Goal: Check status

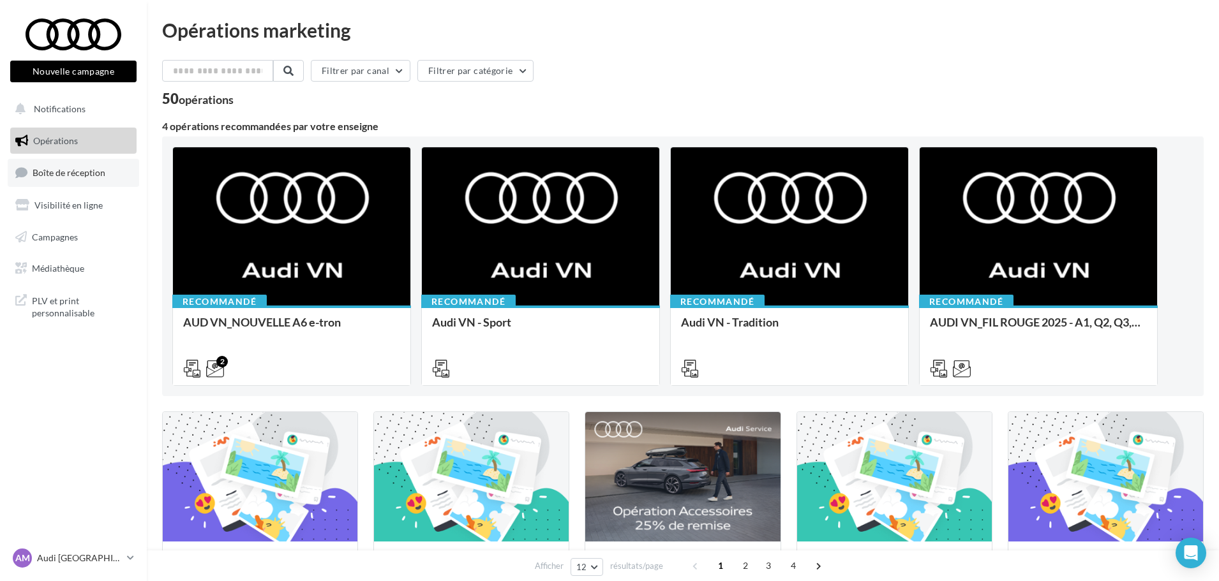
click at [80, 172] on span "Boîte de réception" at bounding box center [69, 172] width 73 height 11
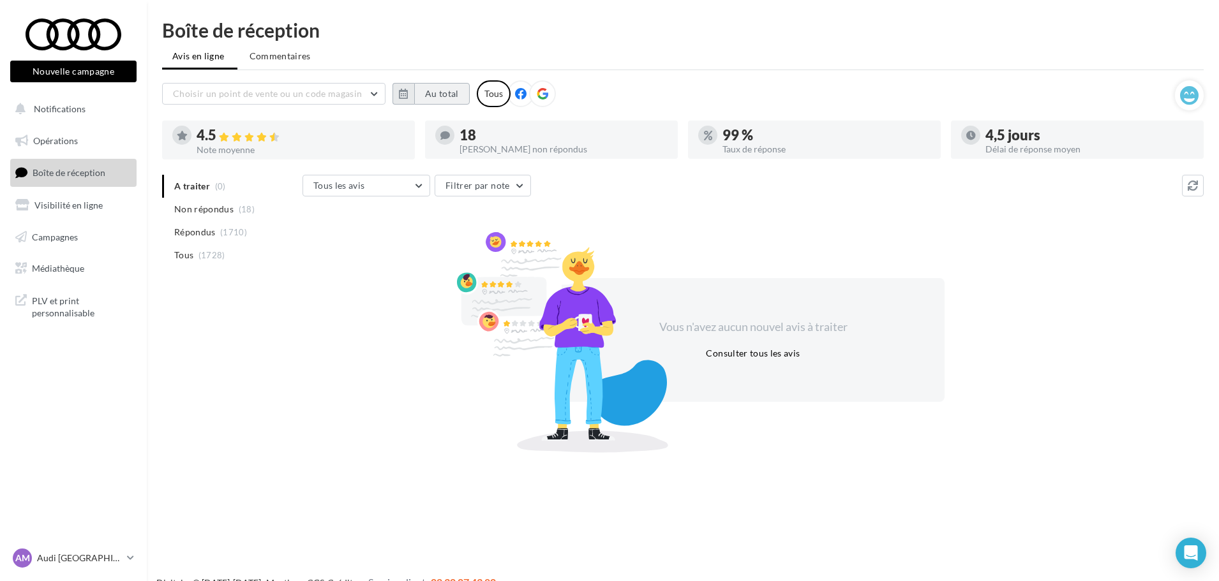
click at [428, 94] on button "Au total" at bounding box center [442, 94] width 56 height 22
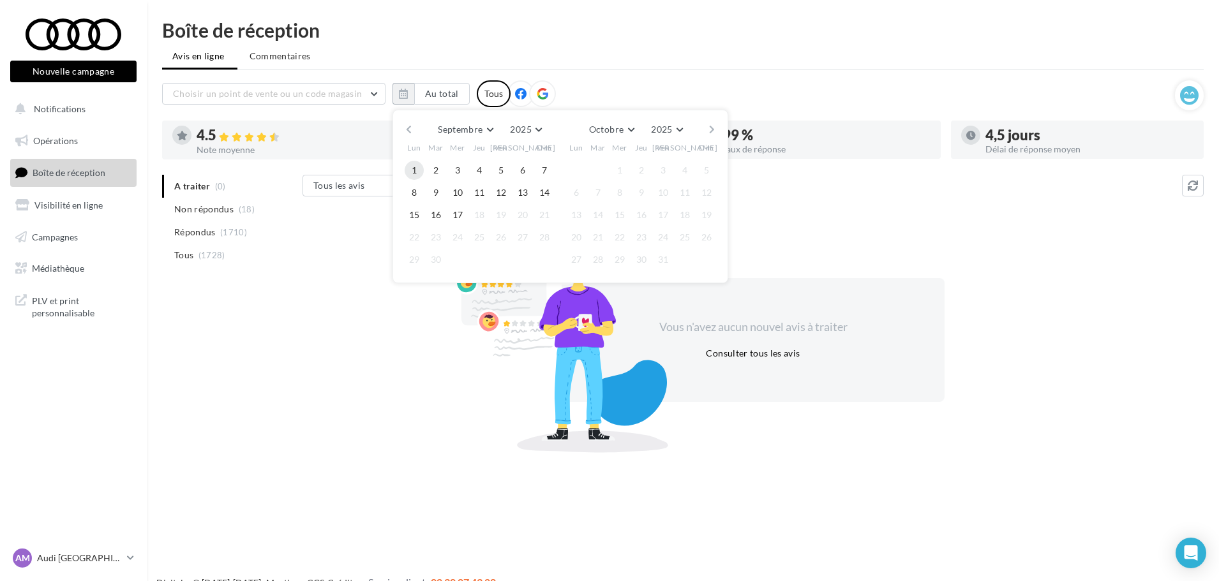
click at [419, 170] on button "1" at bounding box center [414, 170] width 19 height 19
click at [465, 210] on button "17" at bounding box center [457, 215] width 19 height 19
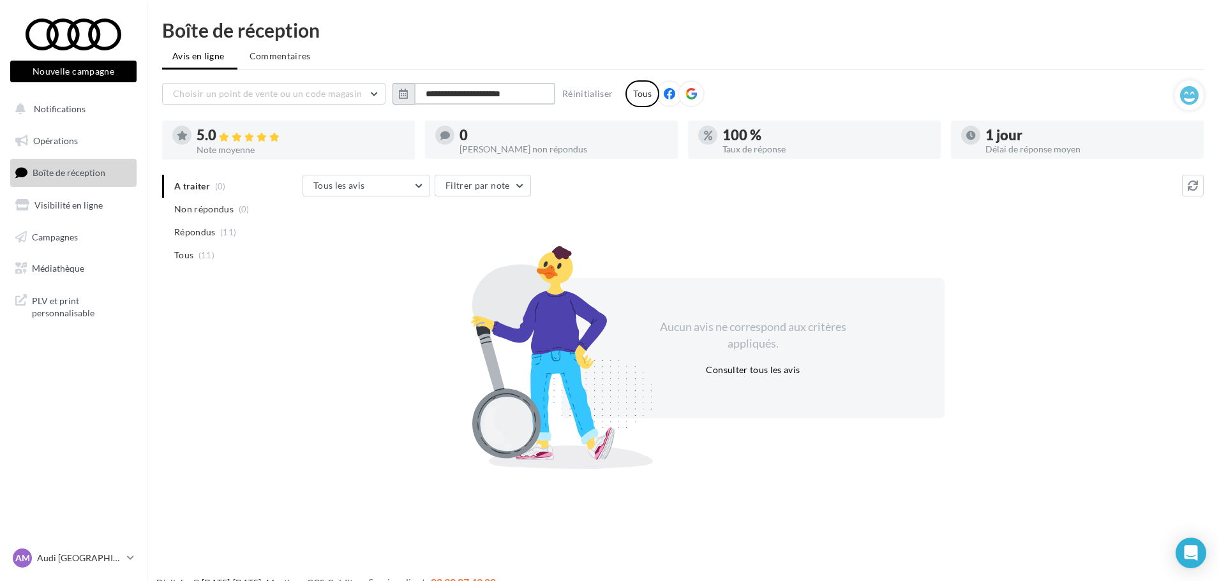
click at [474, 99] on input "**********" at bounding box center [484, 94] width 141 height 22
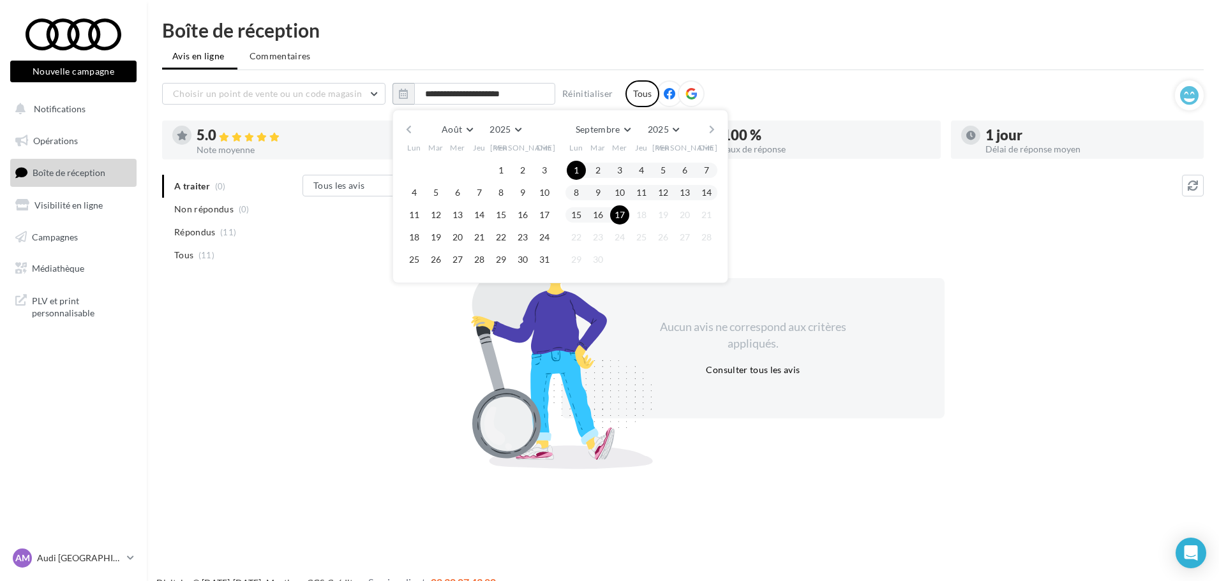
click at [411, 123] on button "button" at bounding box center [408, 130] width 11 height 18
click at [412, 123] on button "button" at bounding box center [408, 130] width 11 height 18
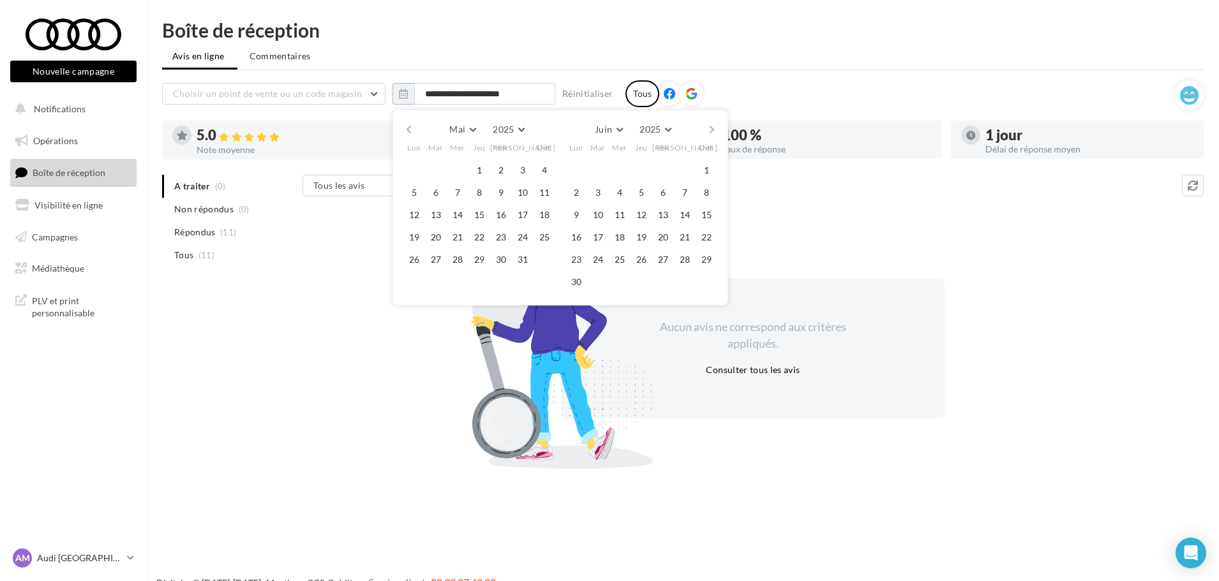
click at [412, 123] on button "button" at bounding box center [408, 130] width 11 height 18
click at [438, 172] on button "1" at bounding box center [435, 170] width 19 height 19
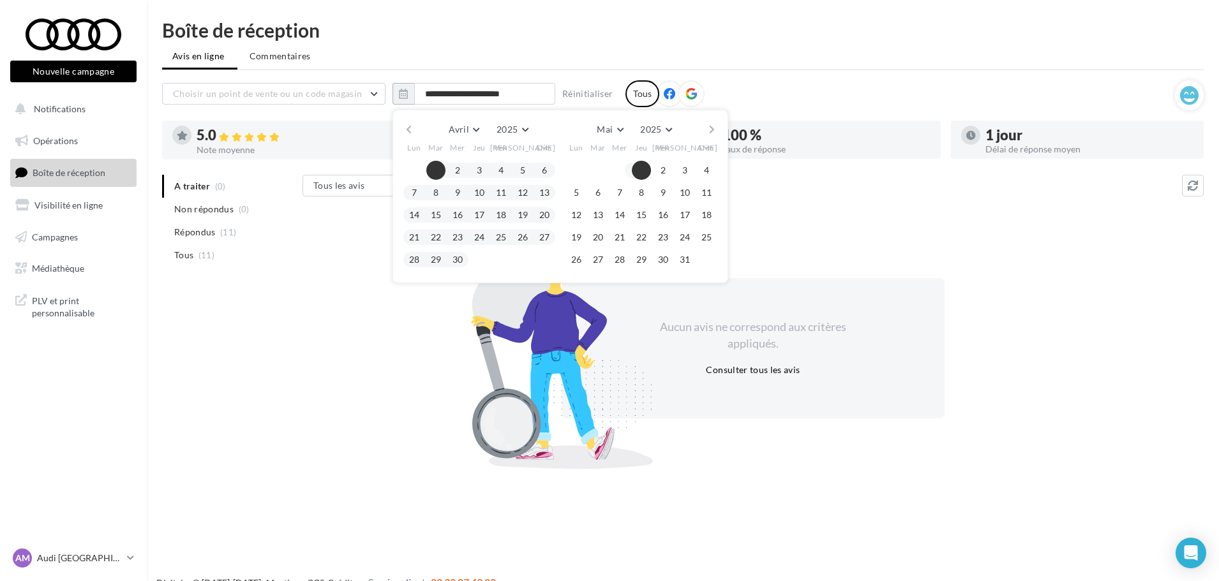
click at [726, 129] on div "[PERSON_NAME] Mars Avril Mai Juin Juillet Août Septembre Octobre Novembre [DATE…" at bounding box center [561, 197] width 336 height 174
click at [712, 129] on button "button" at bounding box center [712, 130] width 11 height 18
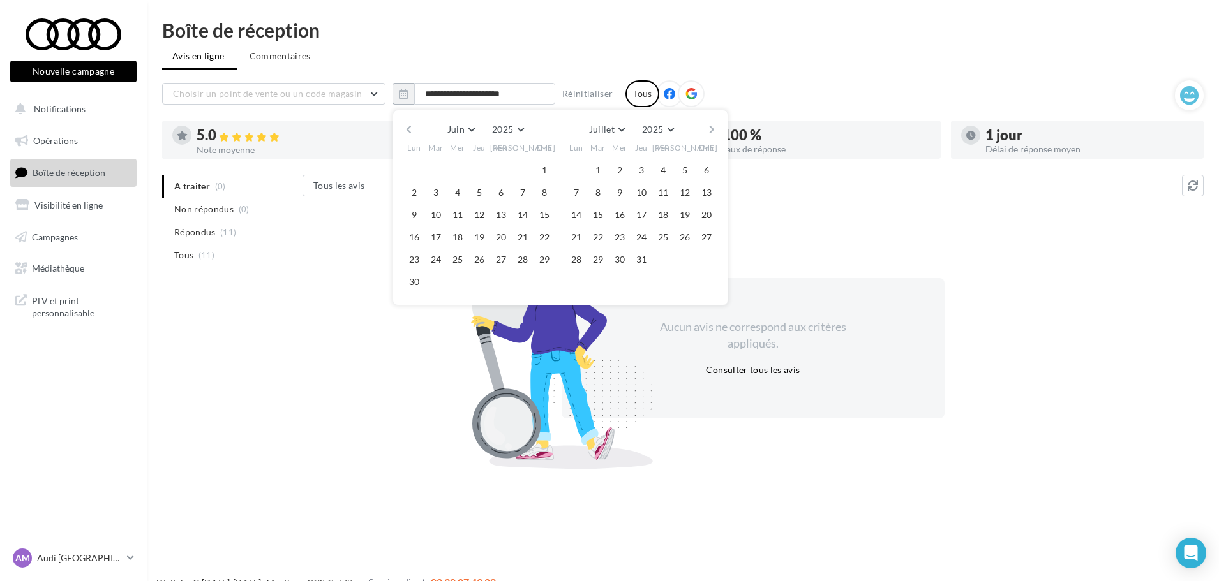
click at [712, 129] on button "button" at bounding box center [712, 130] width 11 height 18
click at [711, 128] on button "button" at bounding box center [712, 130] width 11 height 18
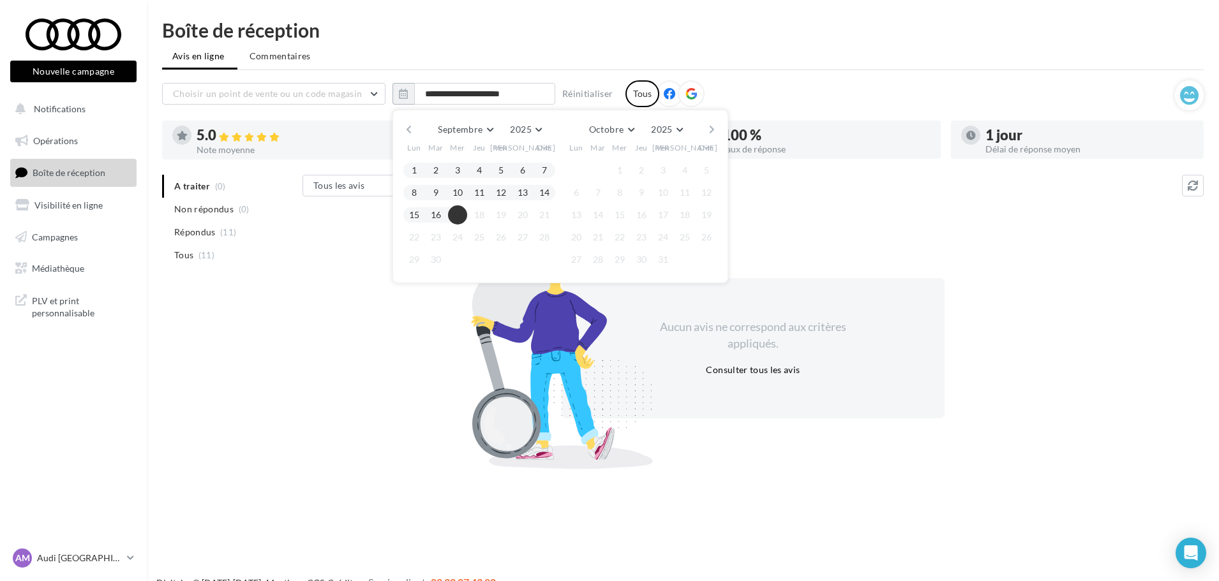
click at [461, 216] on button "17" at bounding box center [457, 215] width 19 height 19
